Goal: Task Accomplishment & Management: Complete application form

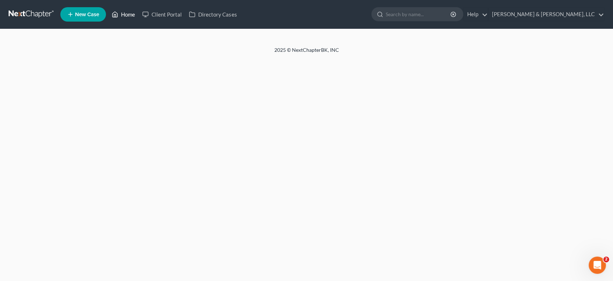
click at [127, 14] on link "Home" at bounding box center [123, 14] width 31 height 13
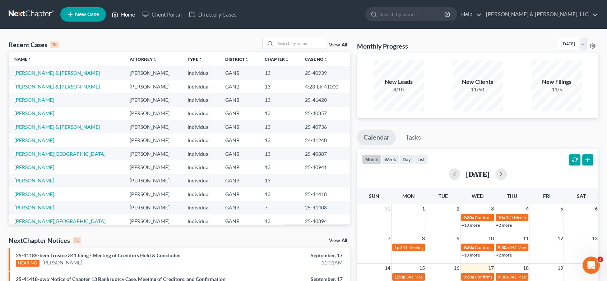
click at [128, 11] on link "Home" at bounding box center [123, 14] width 31 height 13
click at [284, 44] on input "search" at bounding box center [300, 43] width 50 height 10
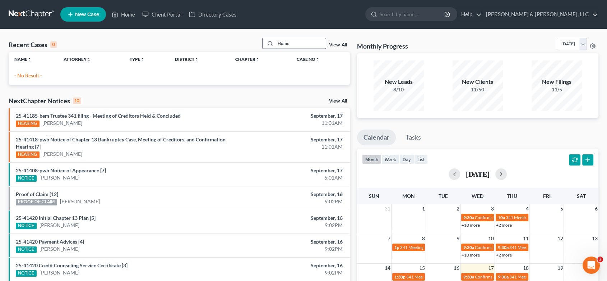
click at [302, 48] on input "Humo" at bounding box center [300, 43] width 50 height 10
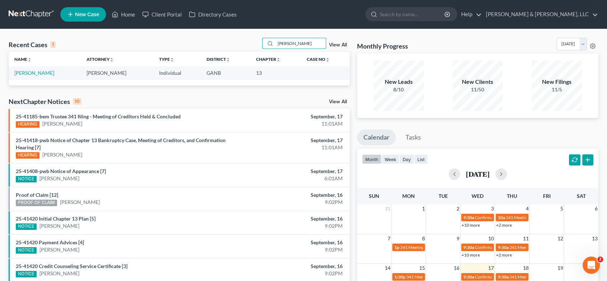
type input "[PERSON_NAME]"
click at [46, 68] on td "[PERSON_NAME]" at bounding box center [45, 72] width 72 height 13
click at [50, 70] on link "[PERSON_NAME]" at bounding box center [34, 73] width 40 height 6
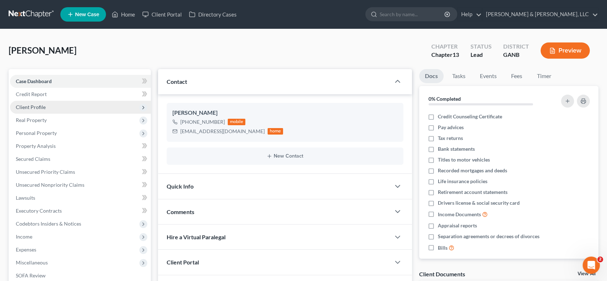
click at [43, 105] on span "Client Profile" at bounding box center [31, 107] width 30 height 6
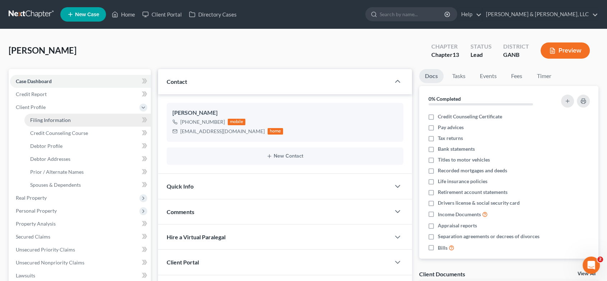
click at [52, 119] on span "Filing Information" at bounding box center [50, 120] width 41 height 6
select select "1"
select select "0"
select select "3"
select select "19"
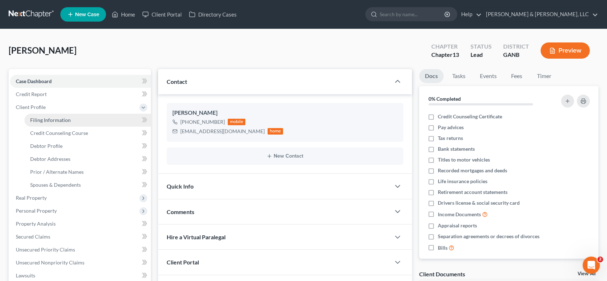
select select "0"
select select "10"
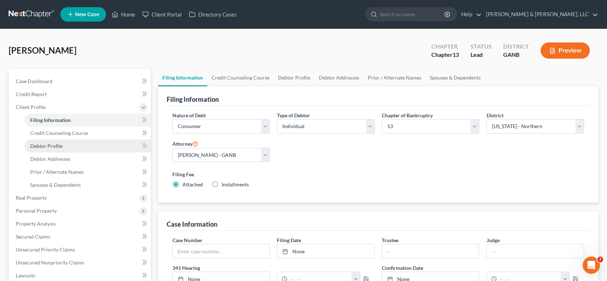
click at [52, 144] on span "Debtor Profile" at bounding box center [46, 146] width 32 height 6
select select "2"
select select "0"
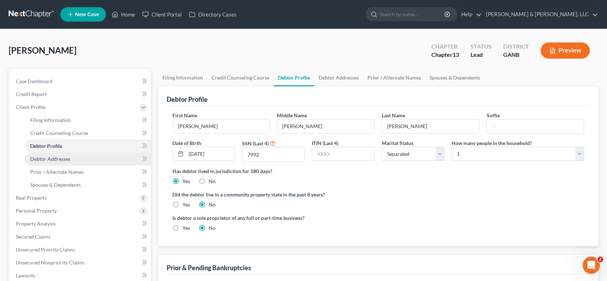
click at [64, 157] on span "Debtor Addresses" at bounding box center [50, 159] width 40 height 6
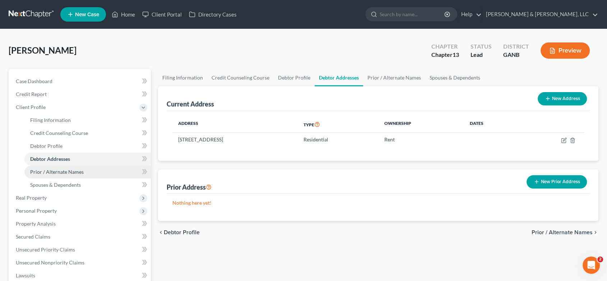
click at [68, 172] on span "Prior / Alternate Names" at bounding box center [57, 171] width 54 height 6
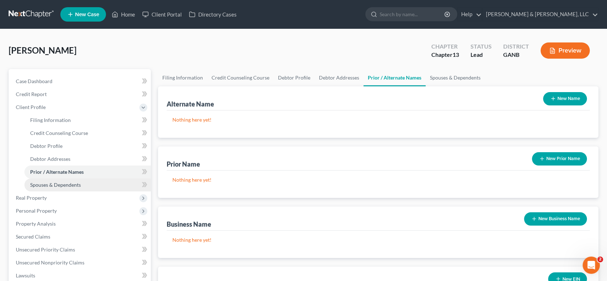
click at [66, 186] on span "Spouses & Dependents" at bounding box center [55, 184] width 51 height 6
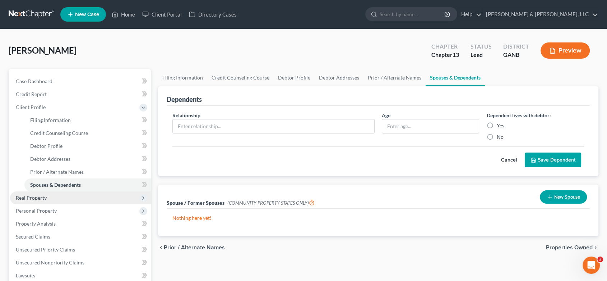
click at [37, 198] on span "Real Property" at bounding box center [31, 197] width 31 height 6
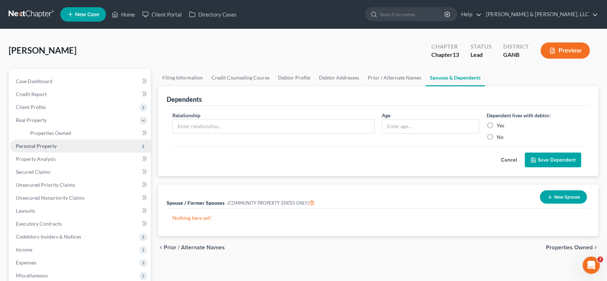
click at [62, 146] on span "Personal Property" at bounding box center [80, 145] width 141 height 13
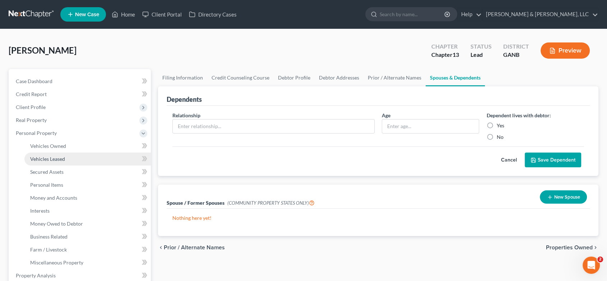
click at [61, 158] on span "Vehicles Leased" at bounding box center [47, 159] width 35 height 6
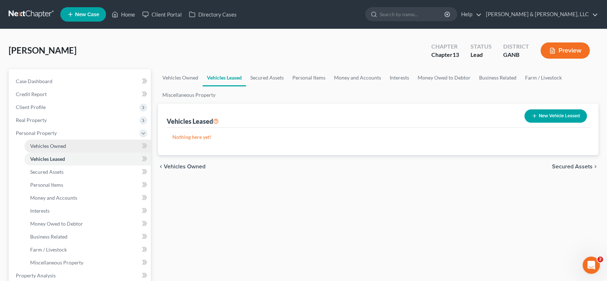
click at [69, 144] on link "Vehicles Owned" at bounding box center [87, 145] width 126 height 13
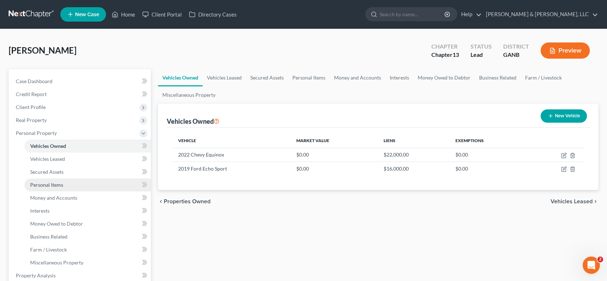
click at [49, 184] on span "Personal Items" at bounding box center [46, 184] width 33 height 6
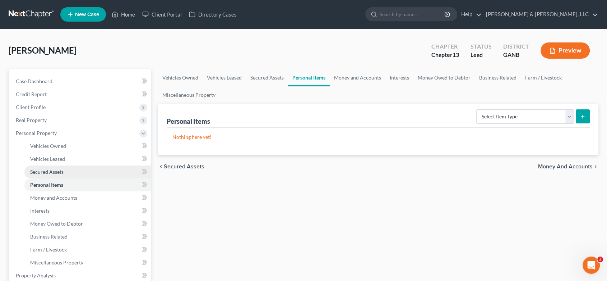
click at [52, 168] on span "Secured Assets" at bounding box center [46, 171] width 33 height 6
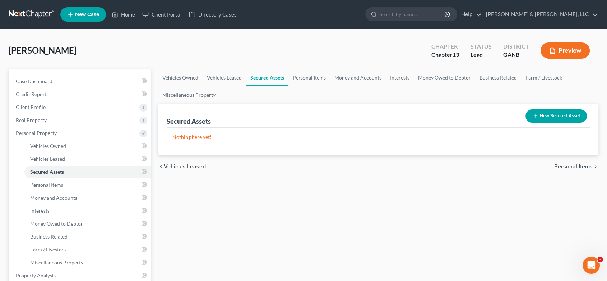
click at [557, 115] on button "New Secured Asset" at bounding box center [555, 115] width 61 height 13
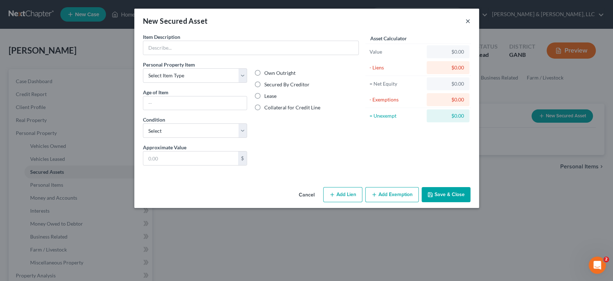
click at [466, 21] on button "×" at bounding box center [467, 21] width 5 height 9
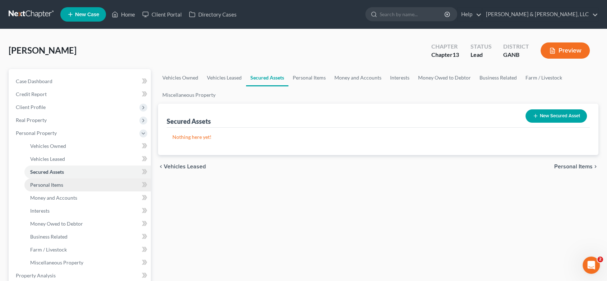
click at [69, 184] on link "Personal Items" at bounding box center [87, 184] width 126 height 13
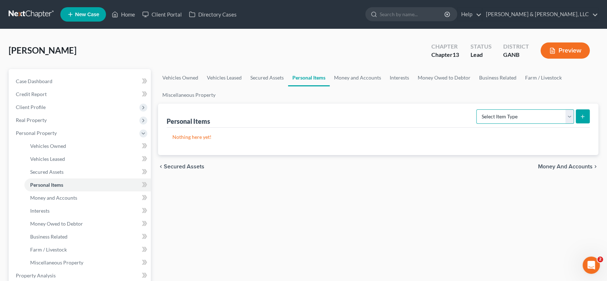
click at [567, 114] on select "Select Item Type Clothing (A/B: 11) Collectibles Of Value (A/B: 8) Electronics …" at bounding box center [525, 116] width 98 height 14
select select "clothing"
click at [477, 109] on select "Select Item Type Clothing (A/B: 11) Collectibles Of Value (A/B: 8) Electronics …" at bounding box center [525, 116] width 98 height 14
click at [579, 114] on button "submit" at bounding box center [583, 116] width 14 height 14
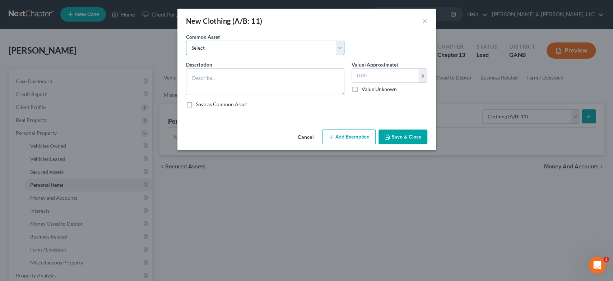
click at [342, 46] on select "Select Misc. Clothing & Apparel" at bounding box center [265, 48] width 158 height 14
select select "0"
click at [186, 41] on select "Select Misc. Clothing & Apparel" at bounding box center [265, 48] width 158 height 14
type textarea "Misc. Clothing & Apparel"
type input "100.00"
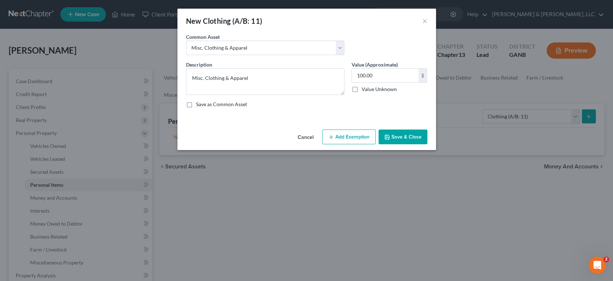
click at [405, 138] on button "Save & Close" at bounding box center [403, 136] width 49 height 15
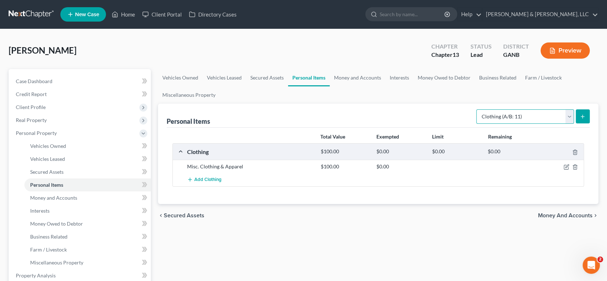
click at [568, 115] on select "Select Item Type Clothing (A/B: 11) Collectibles Of Value (A/B: 8) Electronics …" at bounding box center [525, 116] width 98 height 14
select select "electronics"
click at [477, 109] on select "Select Item Type Clothing (A/B: 11) Collectibles Of Value (A/B: 8) Electronics …" at bounding box center [525, 116] width 98 height 14
click at [579, 115] on button "submit" at bounding box center [583, 116] width 14 height 14
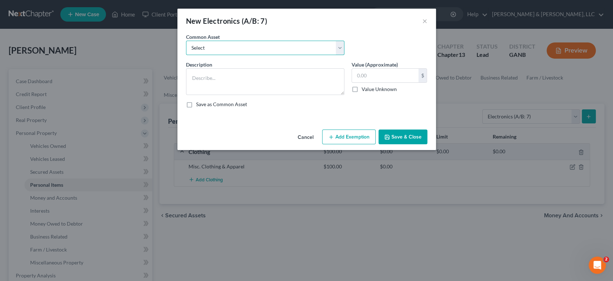
click at [337, 48] on select "Select Misc. Electronics" at bounding box center [265, 48] width 158 height 14
select select "0"
click at [186, 41] on select "Select Misc. Electronics" at bounding box center [265, 48] width 158 height 14
type textarea "Misc. Electronics"
type input "500.00"
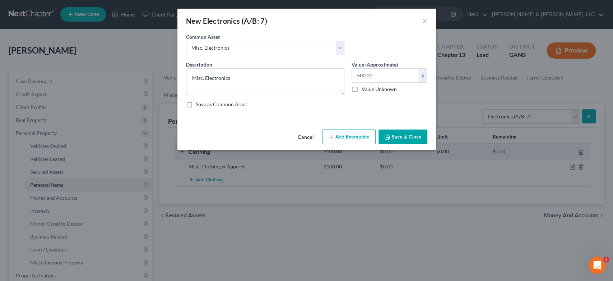
click at [400, 137] on button "Save & Close" at bounding box center [403, 136] width 49 height 15
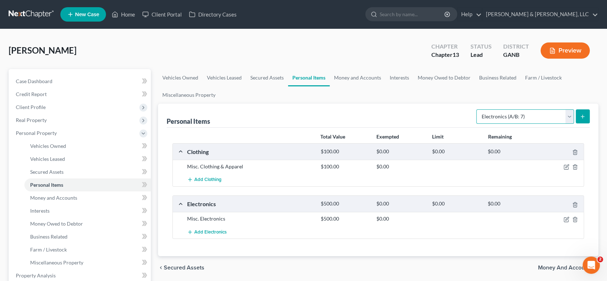
click at [569, 114] on select "Select Item Type Clothing (A/B: 11) Collectibles Of Value (A/B: 8) Electronics …" at bounding box center [525, 116] width 98 height 14
select select "household_goods"
click at [477, 109] on select "Select Item Type Clothing (A/B: 11) Collectibles Of Value (A/B: 8) Electronics …" at bounding box center [525, 116] width 98 height 14
click at [581, 113] on icon "submit" at bounding box center [583, 116] width 6 height 6
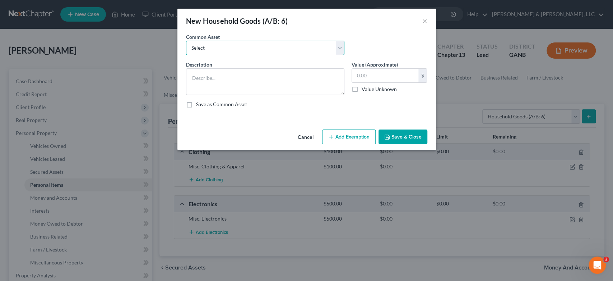
click at [340, 43] on select "Select Misc. Household Goods and Furniture" at bounding box center [265, 48] width 158 height 14
select select "0"
click at [186, 41] on select "Select Misc. Household Goods and Furniture" at bounding box center [265, 48] width 158 height 14
type textarea "Misc. Household Goods and Furniture"
type input "2,500.00"
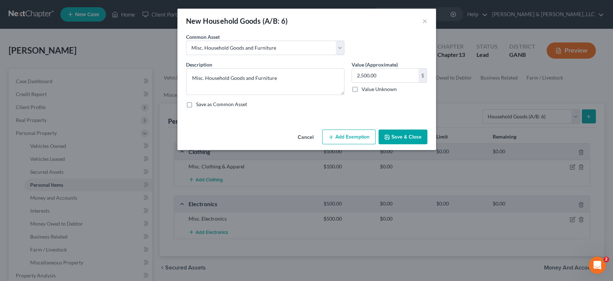
click at [405, 134] on button "Save & Close" at bounding box center [403, 136] width 49 height 15
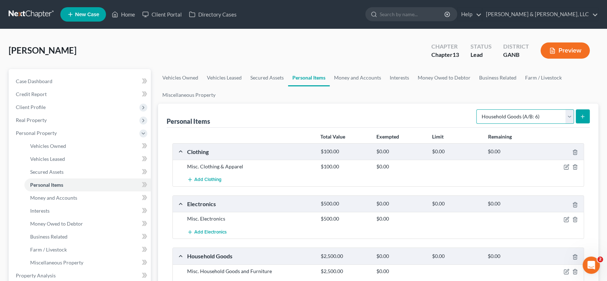
click at [569, 115] on select "Select Item Type Clothing (A/B: 11) Collectibles Of Value (A/B: 8) Electronics …" at bounding box center [525, 116] width 98 height 14
select select "jewelry"
click at [477, 109] on select "Select Item Type Clothing (A/B: 11) Collectibles Of Value (A/B: 8) Electronics …" at bounding box center [525, 116] width 98 height 14
click at [581, 114] on icon "submit" at bounding box center [583, 116] width 6 height 6
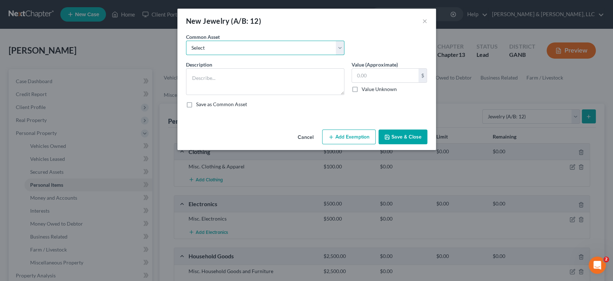
click at [339, 44] on select "Select Misc Jewelry" at bounding box center [265, 48] width 158 height 14
select select "0"
click at [186, 41] on select "Select Misc Jewelry" at bounding box center [265, 48] width 158 height 14
type textarea "Misc Jewelry"
type input "500.00"
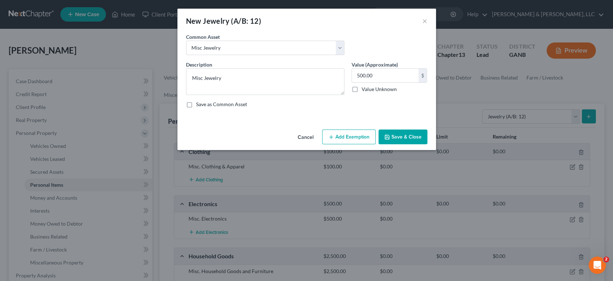
click at [394, 137] on button "Save & Close" at bounding box center [403, 136] width 49 height 15
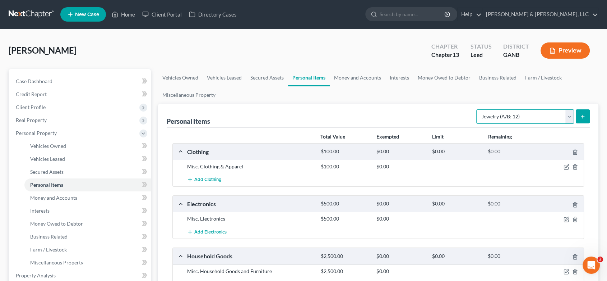
click at [569, 115] on select "Select Item Type Clothing (A/B: 11) Collectibles Of Value (A/B: 8) Electronics …" at bounding box center [525, 116] width 98 height 14
select select "other"
click at [477, 109] on select "Select Item Type Clothing (A/B: 11) Collectibles Of Value (A/B: 8) Electronics …" at bounding box center [525, 116] width 98 height 14
click at [582, 119] on button "submit" at bounding box center [583, 116] width 14 height 14
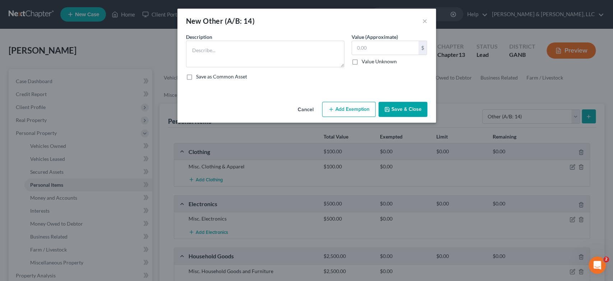
click at [421, 19] on div "New Other (A/B: 14) ×" at bounding box center [306, 21] width 259 height 24
click at [423, 19] on button "×" at bounding box center [424, 21] width 5 height 9
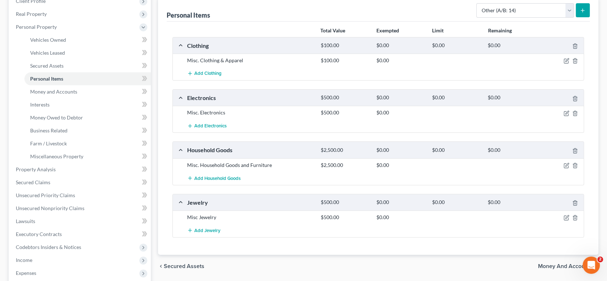
scroll to position [120, 0]
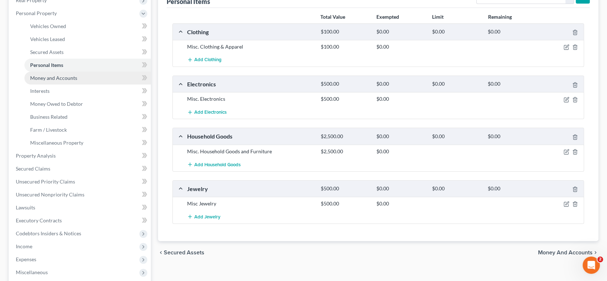
click at [54, 77] on span "Money and Accounts" at bounding box center [53, 78] width 47 height 6
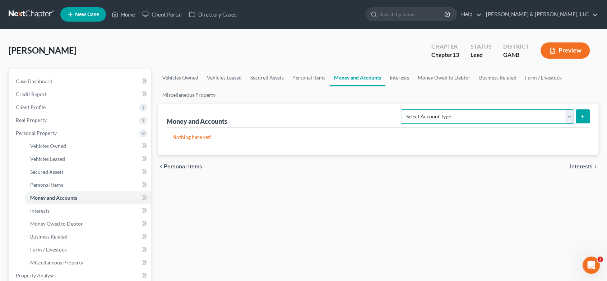
click at [565, 116] on select "Select Account Type Brokerage (A/B: 18, SOFA: 20) Cash on Hand (A/B: 16) Certif…" at bounding box center [487, 116] width 173 height 14
select select "checking"
click at [403, 109] on select "Select Account Type Brokerage (A/B: 18, SOFA: 20) Cash on Hand (A/B: 16) Certif…" at bounding box center [487, 116] width 173 height 14
click at [584, 117] on icon "submit" at bounding box center [583, 116] width 6 height 6
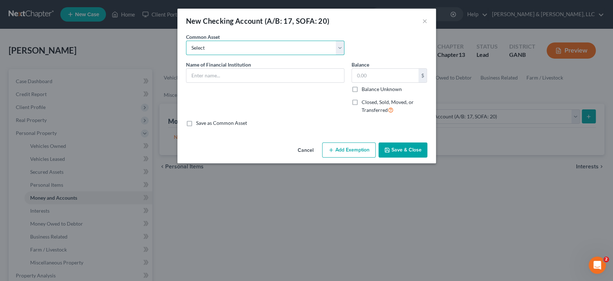
click at [217, 51] on select "Select Bank Account Regions Bank Bank of America Checking Account" at bounding box center [265, 48] width 158 height 14
select select "3"
click at [186, 41] on select "Select Bank Account Regions Bank Bank of America Checking Account" at bounding box center [265, 48] width 158 height 14
type input "Checking Account"
type input "200.00"
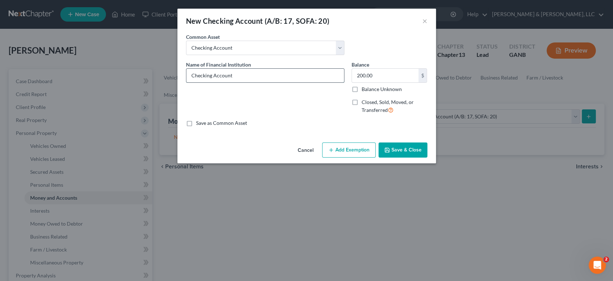
click at [205, 74] on input "Checking Account" at bounding box center [265, 76] width 158 height 14
drag, startPoint x: 258, startPoint y: 74, endPoint x: 11, endPoint y: 91, distance: 247.0
click at [12, 91] on div "New Checking Account (A/B: 17, SOFA: 20) × An exemption set must first be selec…" at bounding box center [306, 140] width 613 height 281
type input "Chime"
click at [402, 149] on button "Save & Close" at bounding box center [403, 149] width 49 height 15
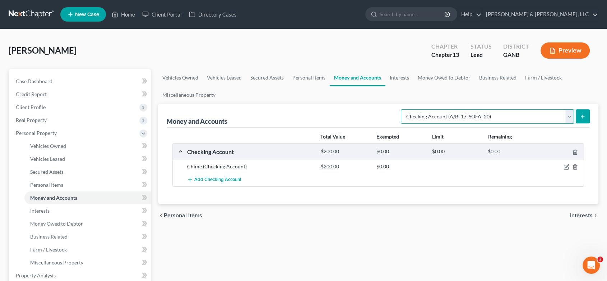
click at [566, 118] on select "Select Account Type Brokerage (A/B: 18, SOFA: 20) Cash on Hand (A/B: 16) Certif…" at bounding box center [487, 116] width 173 height 14
select select "savings"
click at [403, 109] on select "Select Account Type Brokerage (A/B: 18, SOFA: 20) Cash on Hand (A/B: 16) Certif…" at bounding box center [487, 116] width 173 height 14
click at [581, 111] on button "submit" at bounding box center [583, 116] width 14 height 14
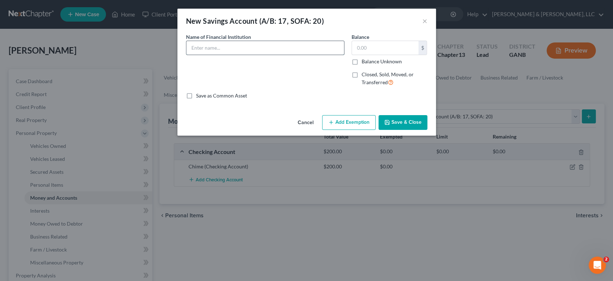
click at [212, 48] on input "text" at bounding box center [265, 48] width 158 height 14
type input "Chime"
click at [403, 121] on button "Save & Close" at bounding box center [403, 122] width 49 height 15
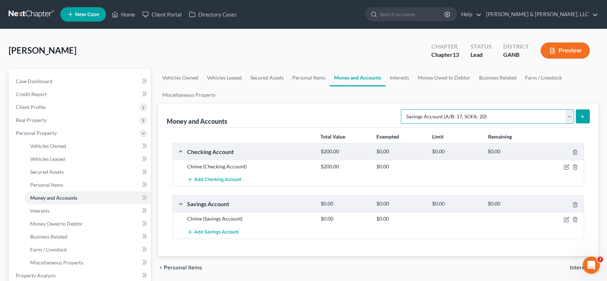
click at [569, 117] on select "Select Account Type Brokerage (A/B: 18, SOFA: 20) Cash on Hand (A/B: 16) Certif…" at bounding box center [487, 116] width 173 height 14
select select "checking"
click at [403, 109] on select "Select Account Type Brokerage (A/B: 18, SOFA: 20) Cash on Hand (A/B: 16) Certif…" at bounding box center [487, 116] width 173 height 14
click at [588, 117] on button "submit" at bounding box center [583, 116] width 14 height 14
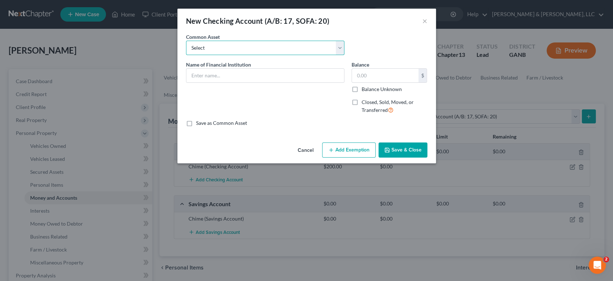
drag, startPoint x: 339, startPoint y: 45, endPoint x: 327, endPoint y: 49, distance: 12.4
click at [337, 46] on select "Select Bank Account Regions Bank Bank of America Checking Account" at bounding box center [265, 48] width 158 height 14
select select "3"
click at [186, 41] on select "Select Bank Account Regions Bank Bank of America Checking Account" at bounding box center [265, 48] width 158 height 14
type input "Checking Account"
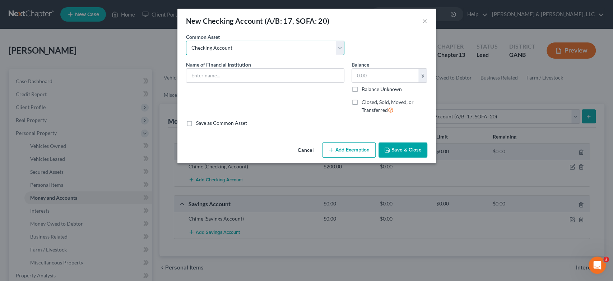
type input "200.00"
click at [212, 77] on input "Checking Account" at bounding box center [265, 76] width 158 height 14
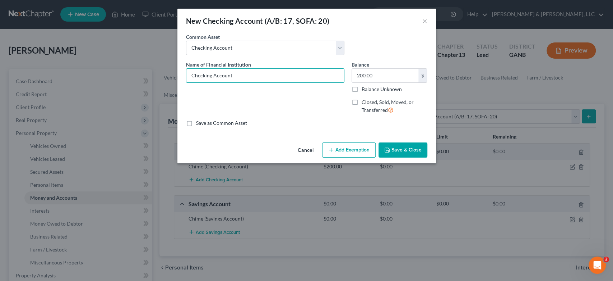
drag, startPoint x: 244, startPoint y: 75, endPoint x: 100, endPoint y: 82, distance: 144.2
click at [100, 82] on div "New Checking Account (A/B: 17, SOFA: 20) × An exemption set must first be selec…" at bounding box center [306, 140] width 613 height 281
type input "Navy Federal Credit Union"
drag, startPoint x: 186, startPoint y: 123, endPoint x: 190, endPoint y: 123, distance: 4.0
click at [196, 122] on label "Save as Common Asset" at bounding box center [221, 122] width 51 height 7
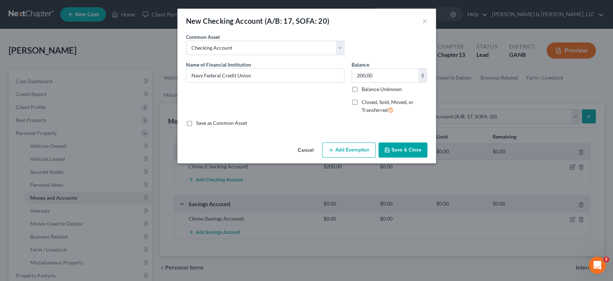
click at [199, 122] on input "Save as Common Asset" at bounding box center [201, 121] width 5 height 5
checkbox input "true"
click at [395, 151] on button "Save & Close" at bounding box center [403, 149] width 49 height 15
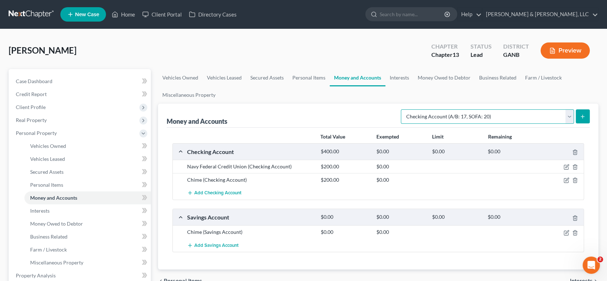
click at [565, 114] on select "Select Account Type Brokerage (A/B: 18, SOFA: 20) Cash on Hand (A/B: 16) Certif…" at bounding box center [487, 116] width 173 height 14
select select "savings"
click at [403, 109] on select "Select Account Type Brokerage (A/B: 18, SOFA: 20) Cash on Hand (A/B: 16) Certif…" at bounding box center [487, 116] width 173 height 14
click at [582, 114] on icon "submit" at bounding box center [583, 116] width 6 height 6
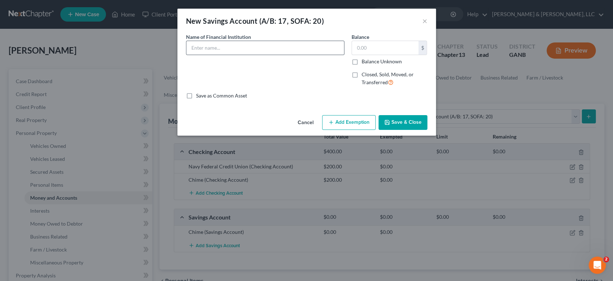
click at [277, 41] on div at bounding box center [265, 48] width 158 height 14
click at [231, 43] on input "text" at bounding box center [265, 48] width 158 height 14
type input "navy"
click at [236, 52] on input "navy" at bounding box center [265, 48] width 158 height 14
drag, startPoint x: 233, startPoint y: 50, endPoint x: 5, endPoint y: 76, distance: 228.9
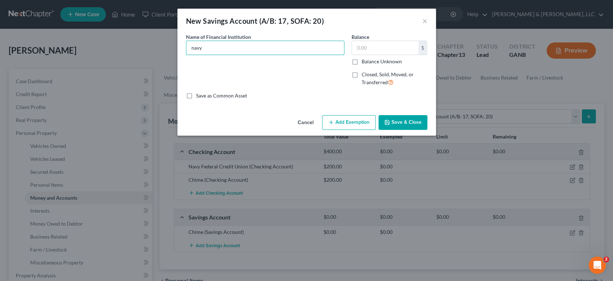
click at [5, 75] on div "New Savings Account (A/B: 17, SOFA: 20) × An exemption set must first be select…" at bounding box center [306, 140] width 613 height 281
type input "Navy Federal Credit Union"
drag, startPoint x: 391, startPoint y: 116, endPoint x: 395, endPoint y: 117, distance: 4.1
click at [393, 117] on button "Save & Close" at bounding box center [403, 122] width 49 height 15
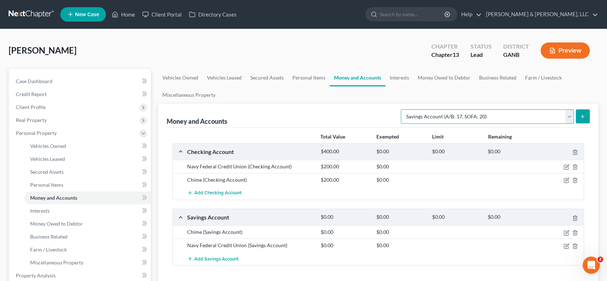
click at [566, 116] on select "Select Account Type Brokerage (A/B: 18, SOFA: 20) Cash on Hand (A/B: 16) Certif…" at bounding box center [487, 116] width 173 height 14
click at [204, 52] on div "[PERSON_NAME] Upgraded Chapter Chapter 13 Status Lead District GANB Preview" at bounding box center [304, 53] width 590 height 31
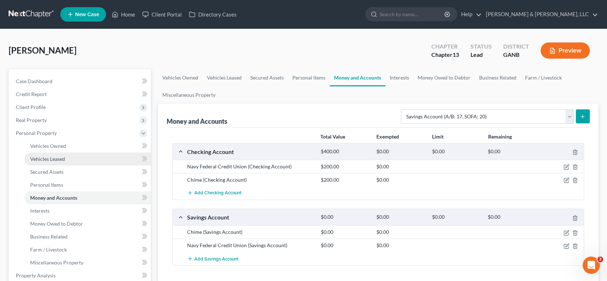
drag, startPoint x: 106, startPoint y: 154, endPoint x: 99, endPoint y: 157, distance: 7.4
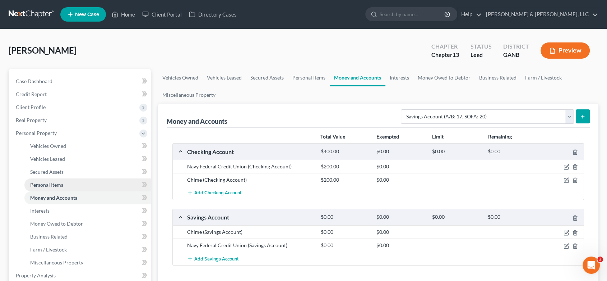
drag, startPoint x: 99, startPoint y: 157, endPoint x: 51, endPoint y: 185, distance: 55.7
click at [51, 185] on span "Personal Items" at bounding box center [46, 184] width 33 height 6
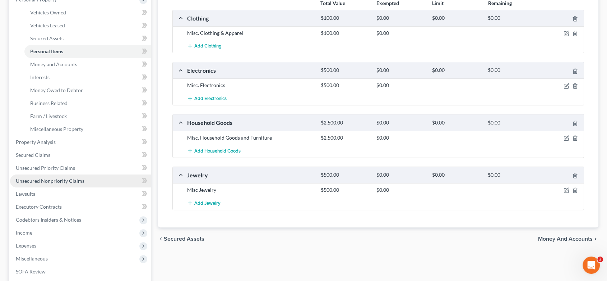
scroll to position [159, 0]
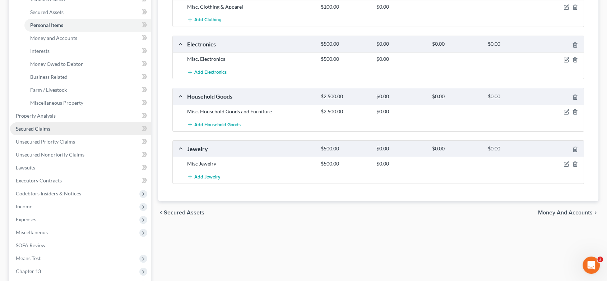
click at [40, 126] on span "Secured Claims" at bounding box center [33, 128] width 34 height 6
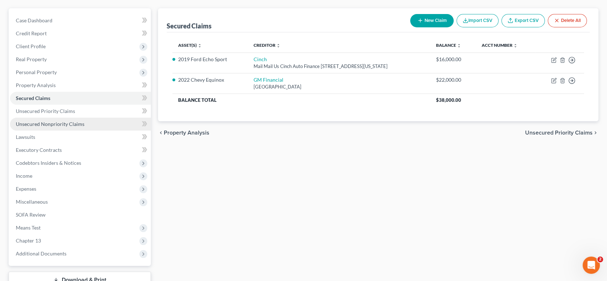
scroll to position [80, 0]
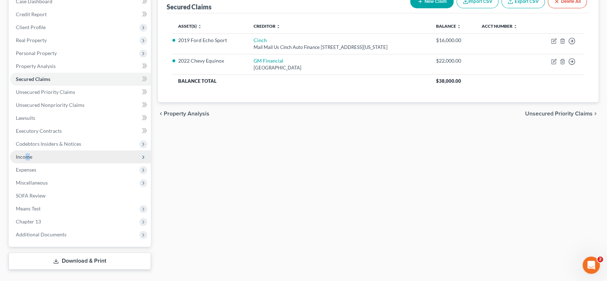
click at [27, 156] on span "Income" at bounding box center [24, 156] width 17 height 6
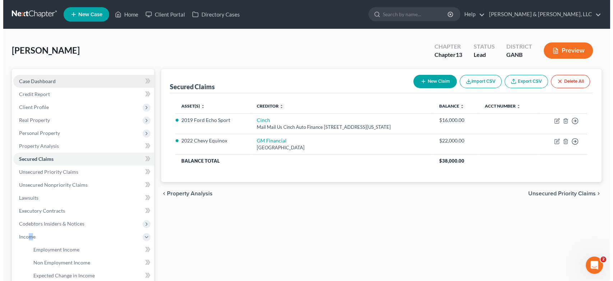
scroll to position [0, 0]
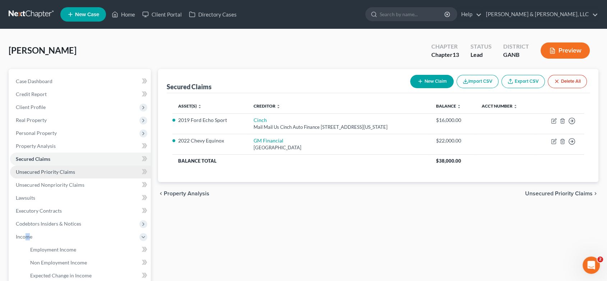
click at [67, 170] on span "Unsecured Priority Claims" at bounding box center [45, 171] width 59 height 6
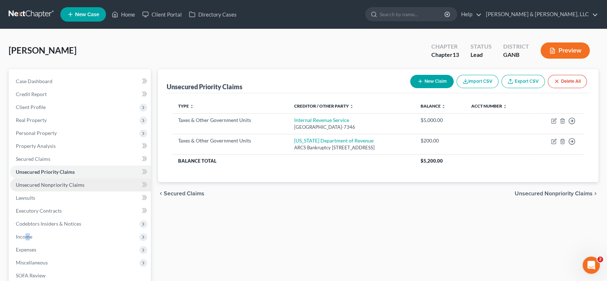
click at [57, 183] on span "Unsecured Nonpriority Claims" at bounding box center [50, 184] width 69 height 6
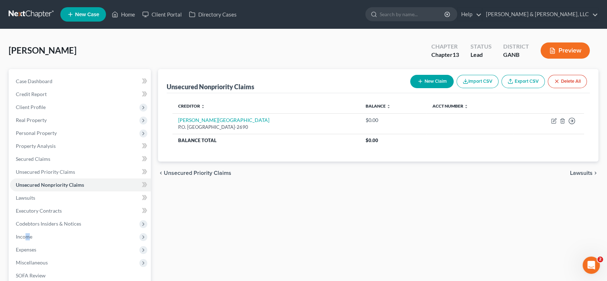
click at [429, 81] on button "New Claim" at bounding box center [431, 81] width 43 height 13
select select "0"
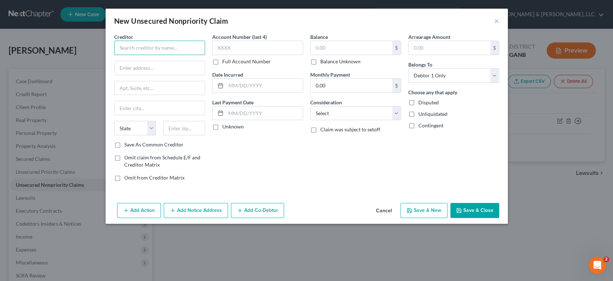
click at [132, 50] on input "text" at bounding box center [159, 48] width 91 height 14
click at [139, 71] on input "text" at bounding box center [160, 68] width 90 height 14
click at [158, 51] on input "Synovus" at bounding box center [159, 48] width 91 height 14
click at [243, 49] on input "text" at bounding box center [257, 48] width 91 height 14
type input "Synovus Bank"
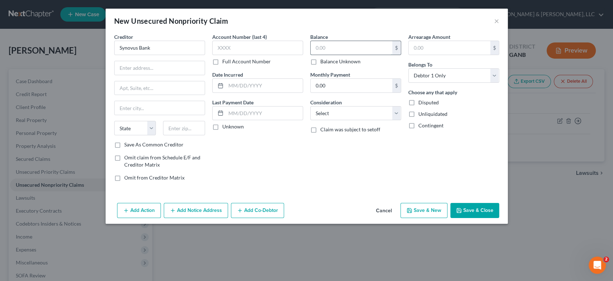
click at [354, 47] on input "text" at bounding box center [352, 48] width 82 height 14
type input "3,740.00"
click at [399, 111] on select "Select Cable / Satellite Services Collection Agency Credit Card Debt Debt Couns…" at bounding box center [355, 113] width 91 height 14
click at [142, 68] on input "text" at bounding box center [160, 68] width 90 height 14
type input "5565 Glenridge Connector"
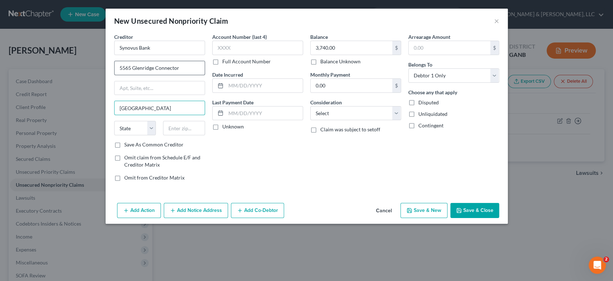
type input "[GEOGRAPHIC_DATA]"
select select "10"
type input "30342"
drag, startPoint x: 249, startPoint y: 53, endPoint x: 275, endPoint y: 47, distance: 26.1
click at [250, 51] on input "text" at bounding box center [257, 48] width 91 height 14
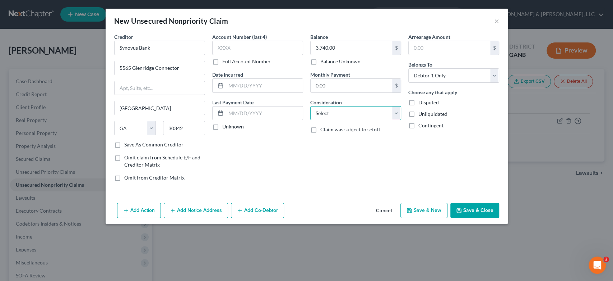
drag, startPoint x: 398, startPoint y: 111, endPoint x: 393, endPoint y: 112, distance: 5.4
click at [398, 111] on select "Select Cable / Satellite Services Collection Agency Credit Card Debt Debt Couns…" at bounding box center [355, 113] width 91 height 14
select select "2"
click at [310, 106] on select "Select Cable / Satellite Services Collection Agency Credit Card Debt Debt Couns…" at bounding box center [355, 113] width 91 height 14
click at [426, 210] on button "Save & New" at bounding box center [423, 210] width 47 height 15
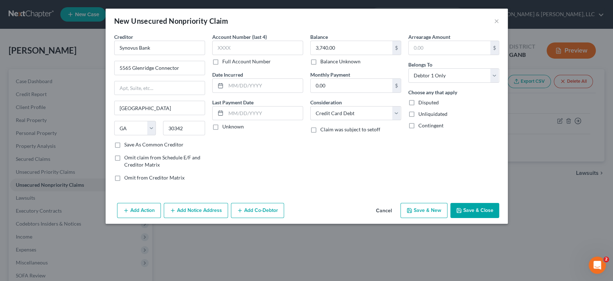
select select "0"
